Goal: Information Seeking & Learning: Find specific fact

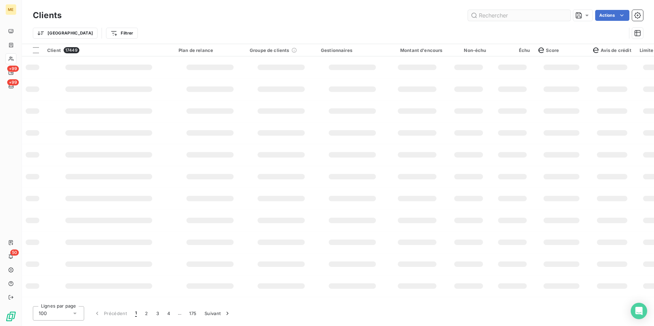
click at [490, 20] on input "text" at bounding box center [519, 15] width 103 height 11
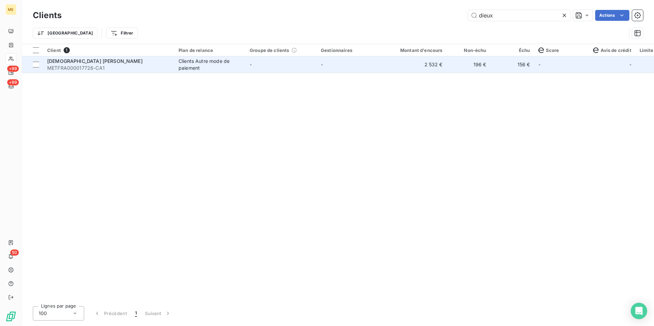
type input "dieux"
click at [224, 65] on div "Clients Autre mode de paiement" at bounding box center [210, 65] width 63 height 14
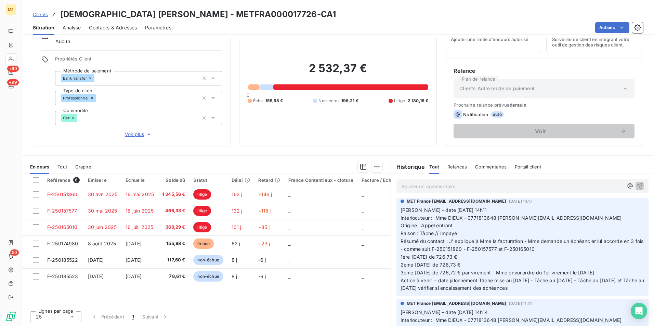
scroll to position [669, 0]
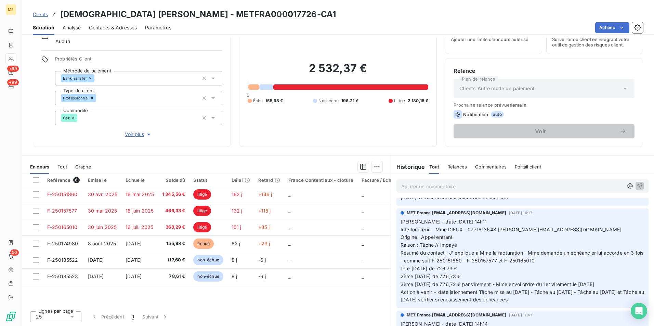
click at [464, 285] on span "3ème 07/10/2025 de 726,72 € par virement - Mme envoi ordre du 1er virement le 0…" at bounding box center [498, 285] width 194 height 6
drag, startPoint x: 439, startPoint y: 260, endPoint x: 540, endPoint y: 260, distance: 101.3
click at [540, 260] on span "Résumé du contact : J' explique à Mme la facturation - Mme demande un échéancie…" at bounding box center [523, 257] width 244 height 14
copy span "F-250151860 - F-250157577 et F-250165010"
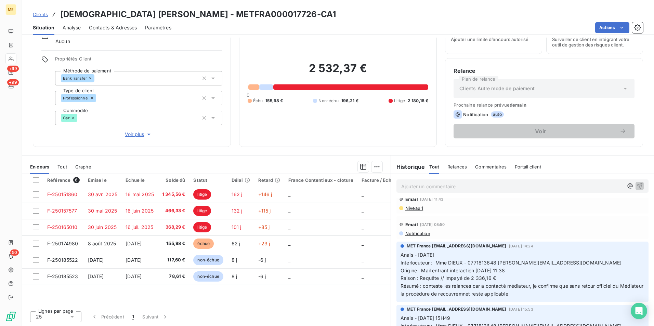
scroll to position [53, 0]
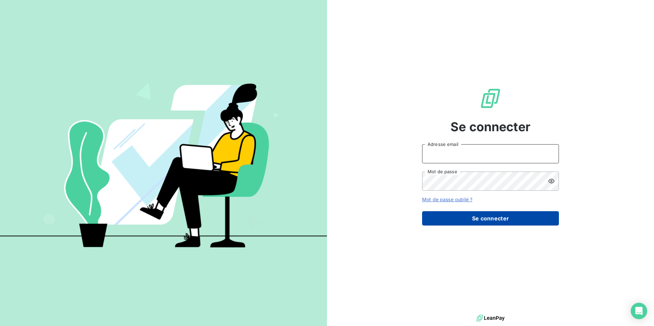
type input "[PERSON_NAME][EMAIL_ADDRESS][DOMAIN_NAME]"
click at [508, 217] on button "Se connecter" at bounding box center [490, 218] width 137 height 14
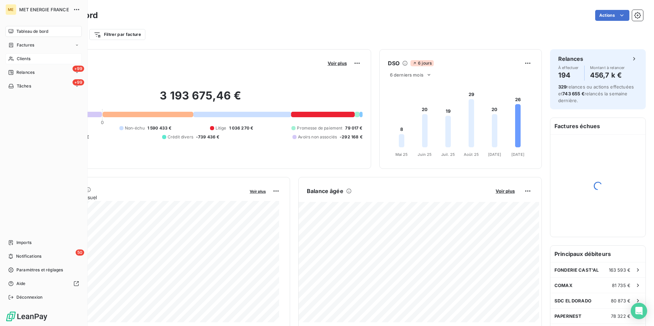
click at [14, 60] on icon at bounding box center [11, 58] width 6 height 5
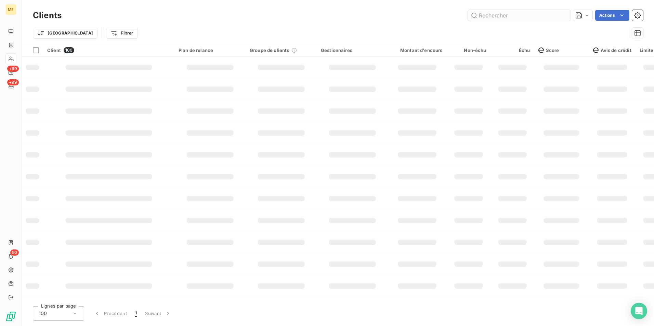
click at [499, 19] on input "text" at bounding box center [519, 15] width 103 height 11
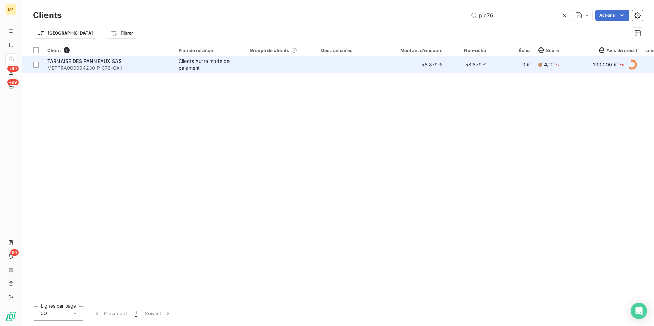
type input "pic76"
click at [377, 69] on td "-" at bounding box center [352, 64] width 71 height 16
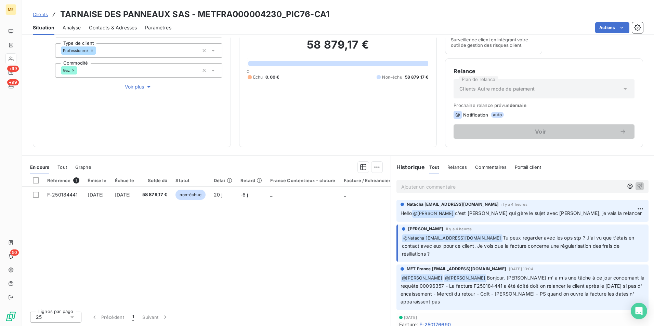
scroll to position [79, 0]
click at [447, 184] on p "Ajouter un commentaire ﻿" at bounding box center [512, 186] width 222 height 9
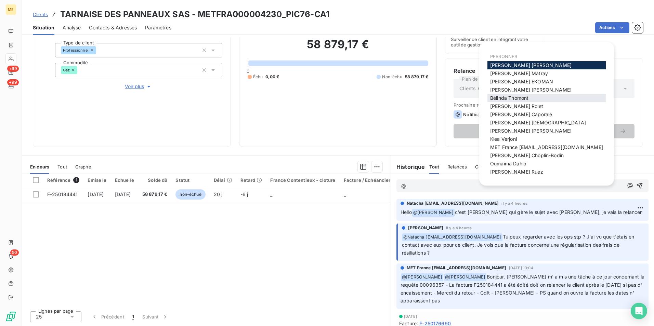
click at [514, 97] on span "[PERSON_NAME]" at bounding box center [509, 98] width 38 height 6
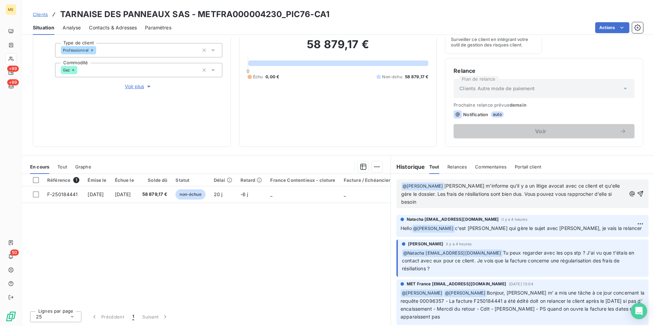
click at [531, 186] on span "[PERSON_NAME] m'informe qu'il y a un litige avocat avec ce client et qu'elle gè…" at bounding box center [511, 194] width 220 height 22
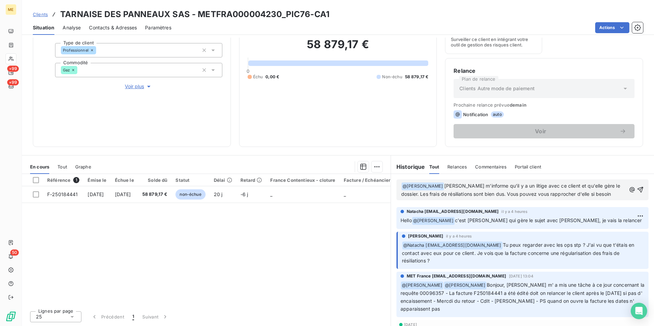
click at [612, 187] on span "[PERSON_NAME] m'informe qu'il y a un litige avec ce client et qu'elle gère le d…" at bounding box center [511, 190] width 220 height 14
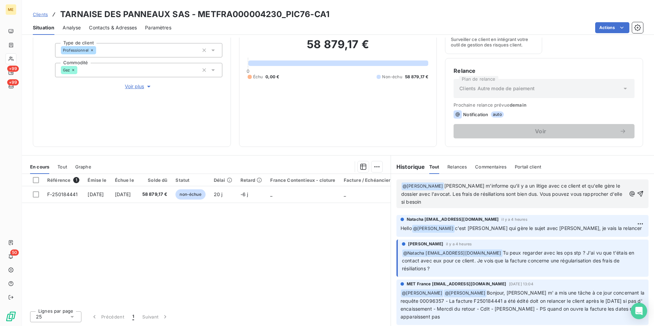
click at [474, 206] on p "﻿ @ [PERSON_NAME] ﻿ [PERSON_NAME] m'informe qu'il y a un litige avec ce client …" at bounding box center [513, 194] width 225 height 24
click at [638, 194] on icon "button" at bounding box center [641, 194] width 6 height 6
